Goal: Understand site structure: Understand site structure

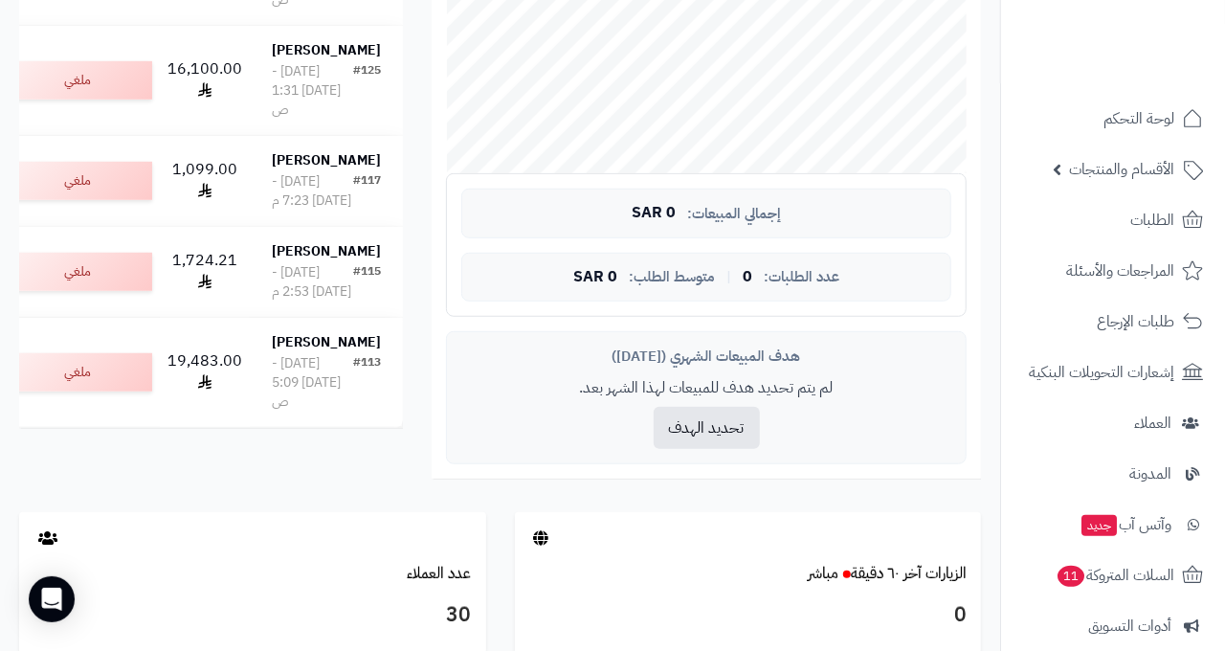
scroll to position [1139, 0]
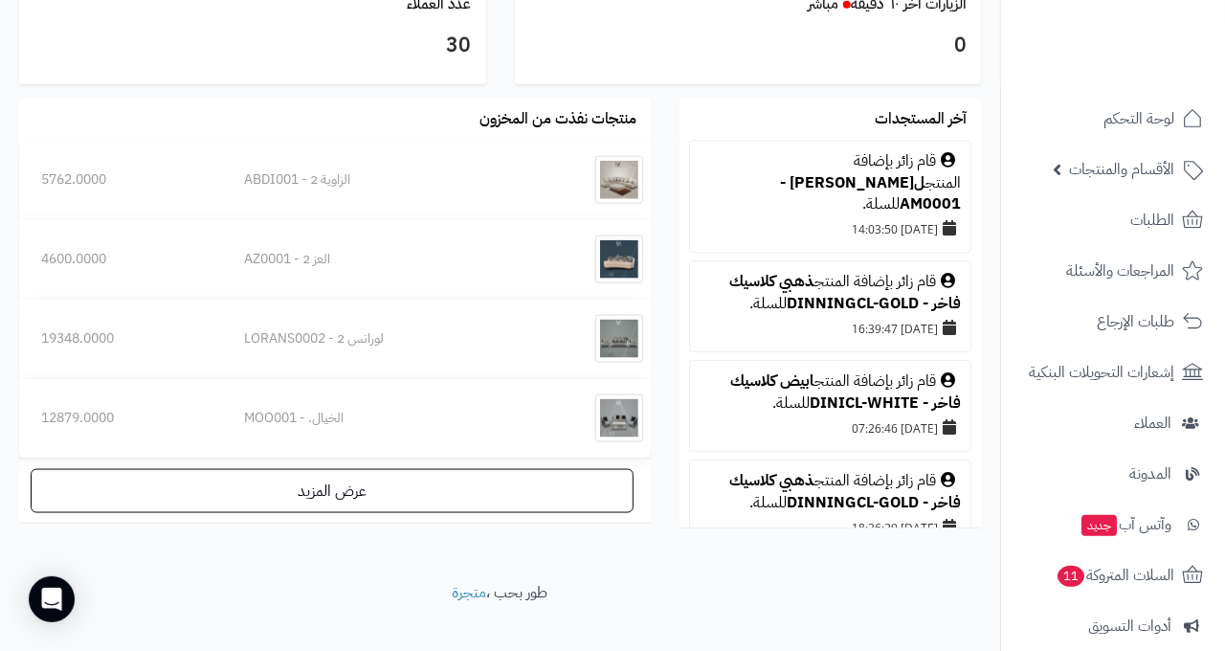
click at [828, 216] on div "قام زائر بإضافة المنتج ليوناردو - AM0001 للسلة." at bounding box center [830, 183] width 261 height 66
click at [908, 216] on div "قام زائر بإضافة المنتج ليوناردو - AM0001 للسلة." at bounding box center [830, 183] width 261 height 66
drag, startPoint x: 908, startPoint y: 231, endPoint x: 943, endPoint y: 276, distance: 57.3
click at [943, 242] on div "21/08/2025 14:03:50" at bounding box center [830, 228] width 261 height 27
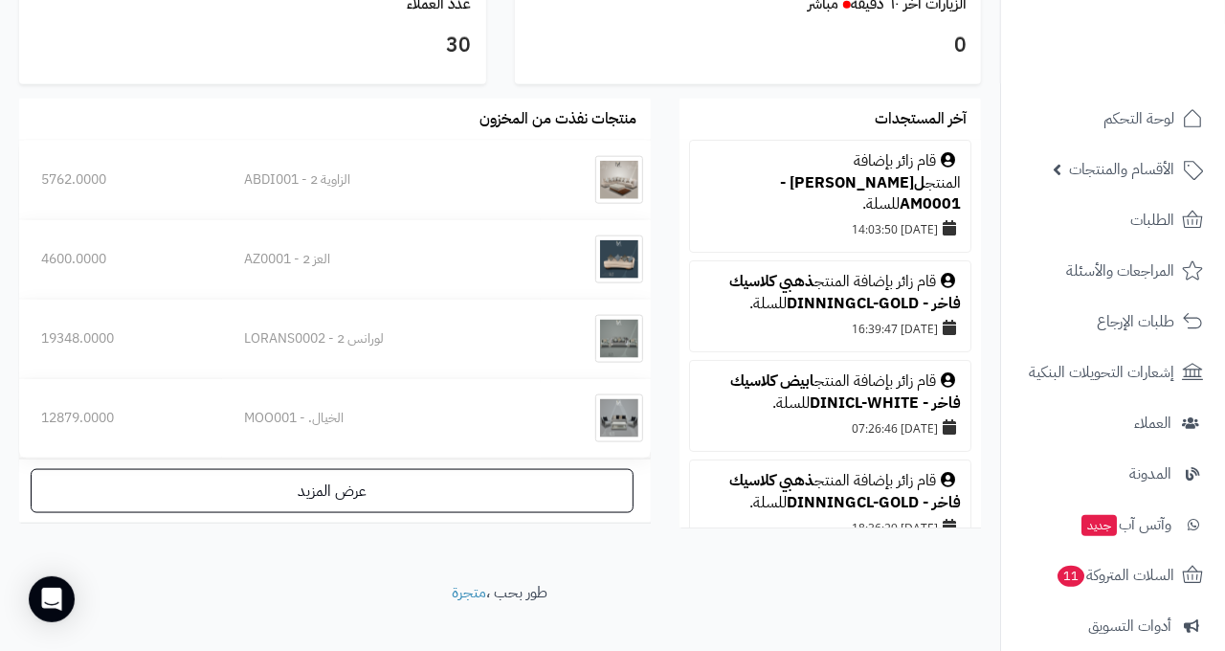
click at [944, 236] on icon at bounding box center [949, 227] width 13 height 15
click at [951, 140] on div "آخر المستجدات" at bounding box center [831, 119] width 302 height 41
click at [904, 216] on div "قام زائر بإضافة المنتج ليوناردو - AM0001 للسلة." at bounding box center [830, 183] width 261 height 66
click at [836, 216] on div "قام زائر بإضافة المنتج ليوناردو - AM0001 للسلة." at bounding box center [830, 183] width 261 height 66
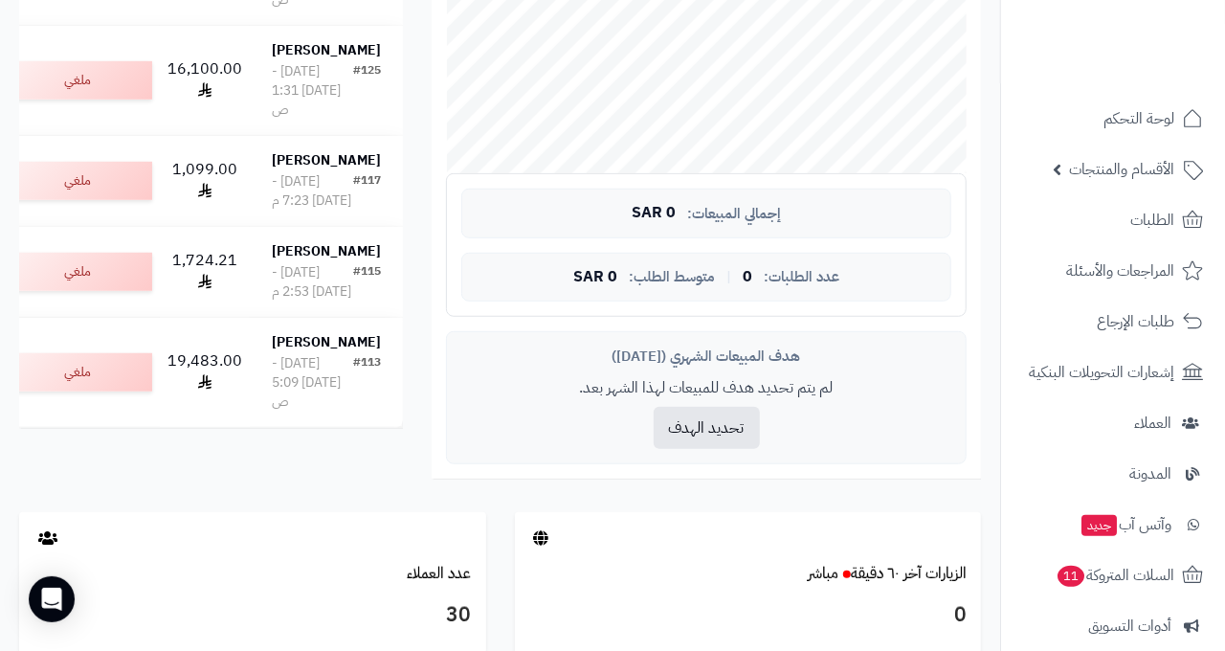
scroll to position [0, 0]
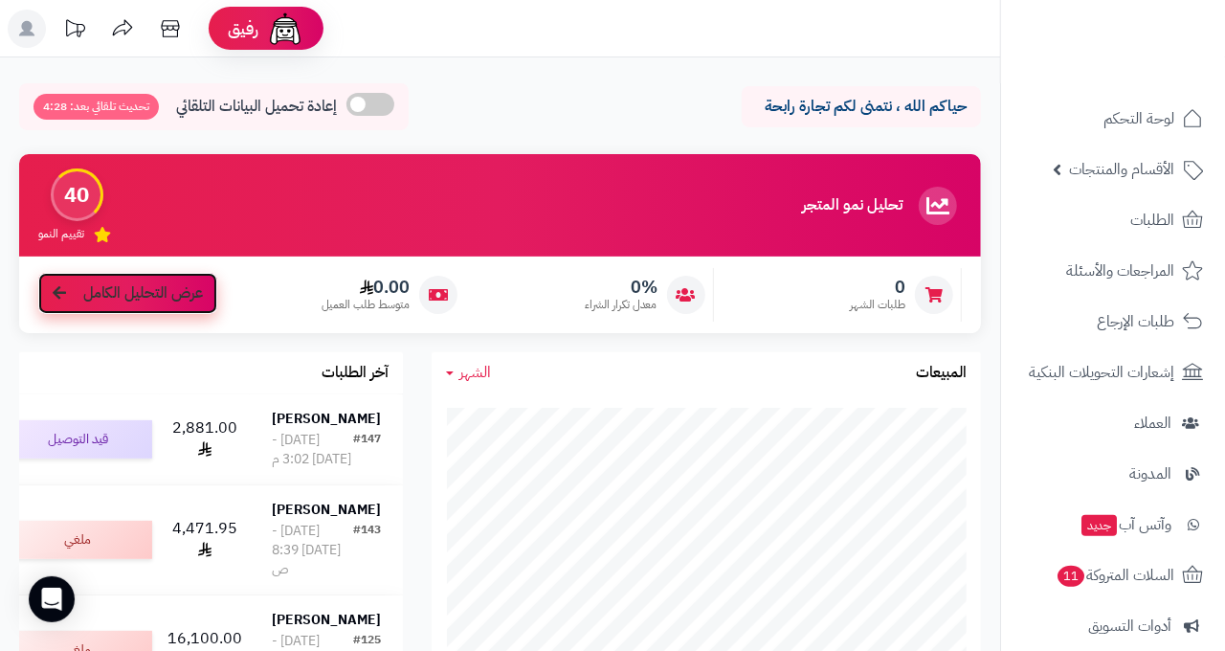
click at [144, 283] on span "عرض التحليل الكامل" at bounding box center [143, 293] width 120 height 22
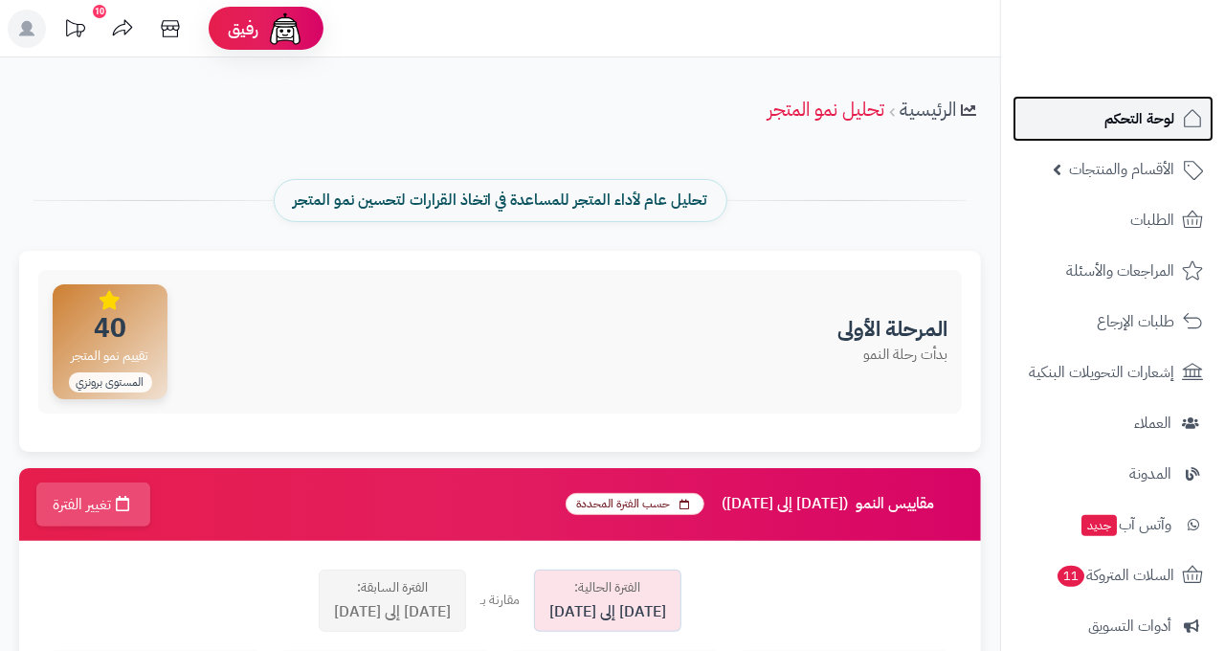
click at [1129, 122] on span "لوحة التحكم" at bounding box center [1140, 118] width 70 height 27
